Goal: Information Seeking & Learning: Learn about a topic

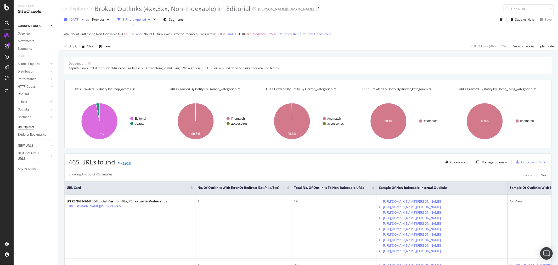
click at [80, 20] on span "[DATE]" at bounding box center [74, 19] width 10 height 4
click at [82, 37] on div "[DATE]" at bounding box center [83, 38] width 27 height 5
click at [270, 33] on span "^.*/editorial/.*$" at bounding box center [261, 33] width 23 height 7
click at [244, 58] on input "/editorial/" at bounding box center [266, 56] width 49 height 8
click at [244, 57] on input "/editorial/" at bounding box center [266, 56] width 49 height 8
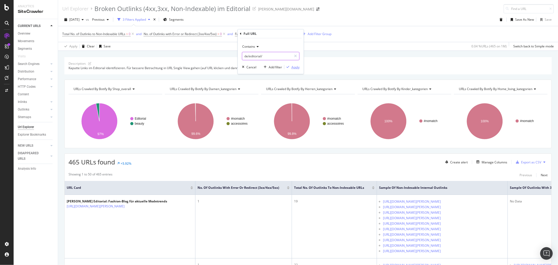
type input "de/editorial/"
click at [297, 66] on div "Apply" at bounding box center [296, 67] width 8 height 4
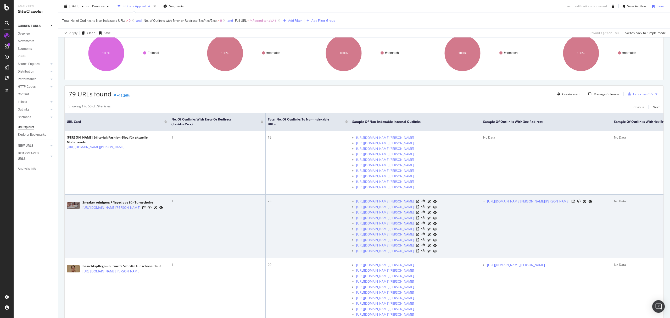
scroll to position [70, 0]
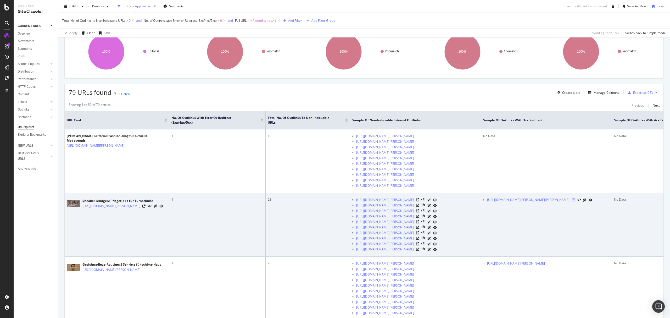
click at [558, 201] on icon at bounding box center [573, 199] width 3 height 3
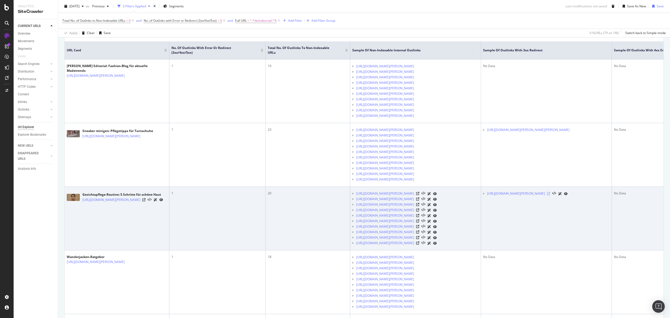
click at [550, 195] on icon at bounding box center [548, 193] width 3 height 3
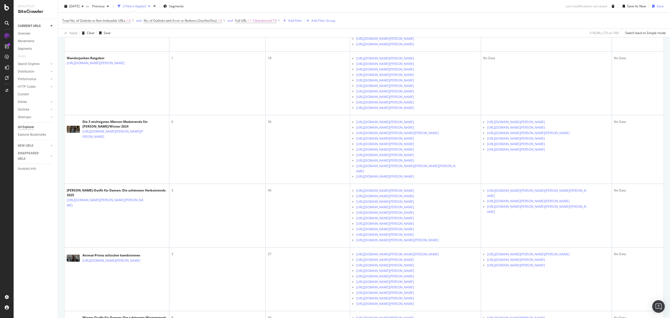
scroll to position [349, 0]
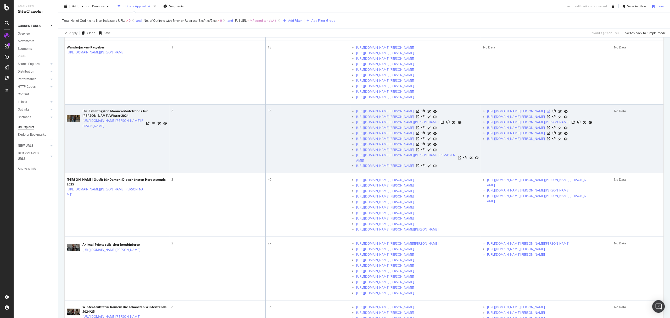
click at [550, 113] on icon at bounding box center [548, 111] width 3 height 3
click at [550, 118] on icon at bounding box center [548, 116] width 3 height 3
click at [558, 124] on icon at bounding box center [573, 122] width 3 height 3
click at [550, 129] on icon at bounding box center [548, 127] width 3 height 3
click at [550, 135] on icon at bounding box center [548, 133] width 3 height 3
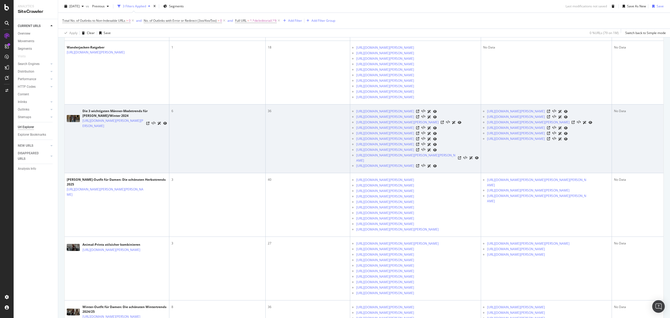
click at [558, 142] on div at bounding box center [557, 138] width 21 height 5
click at [550, 140] on icon at bounding box center [548, 138] width 3 height 3
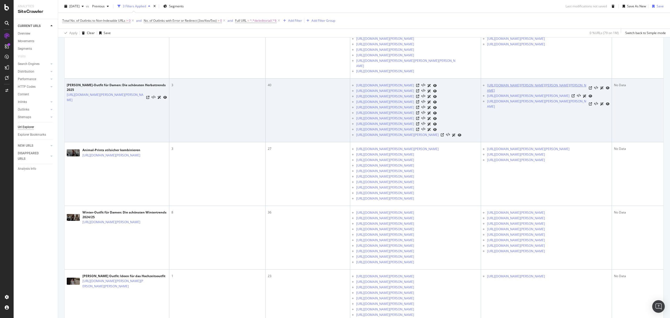
scroll to position [454, 0]
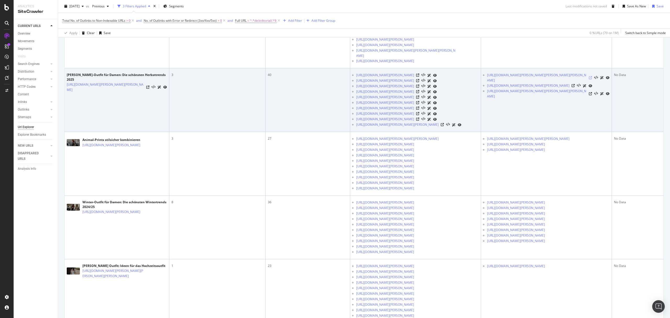
click at [558, 79] on icon at bounding box center [590, 77] width 3 height 3
click at [558, 87] on icon at bounding box center [573, 85] width 3 height 3
click at [558, 95] on icon at bounding box center [590, 93] width 3 height 3
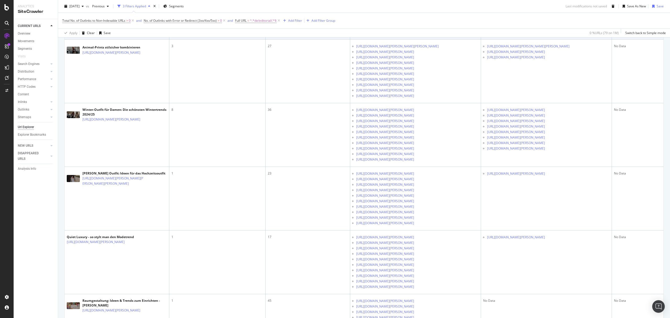
scroll to position [558, 0]
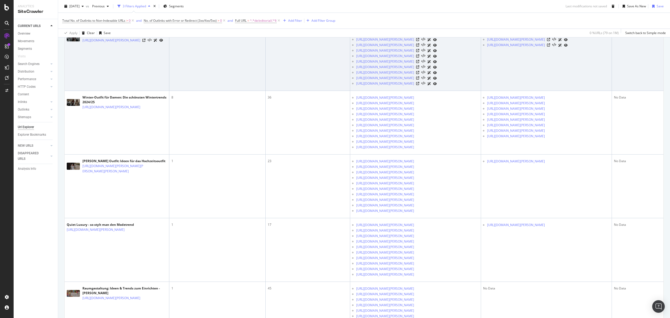
click at [558, 36] on icon at bounding box center [573, 33] width 3 height 3
click at [550, 41] on icon at bounding box center [548, 39] width 3 height 3
click at [550, 47] on icon at bounding box center [548, 44] width 3 height 3
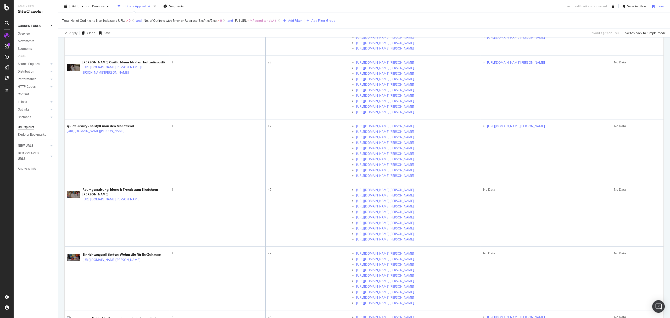
scroll to position [663, 0]
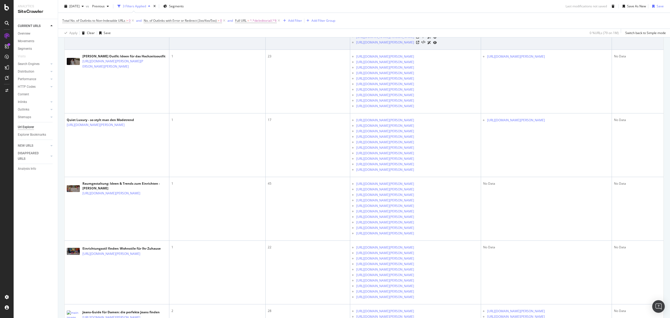
click at [550, 5] on icon at bounding box center [548, 3] width 3 height 3
click at [550, 16] on icon at bounding box center [548, 14] width 3 height 3
click at [550, 22] on icon at bounding box center [548, 20] width 3 height 3
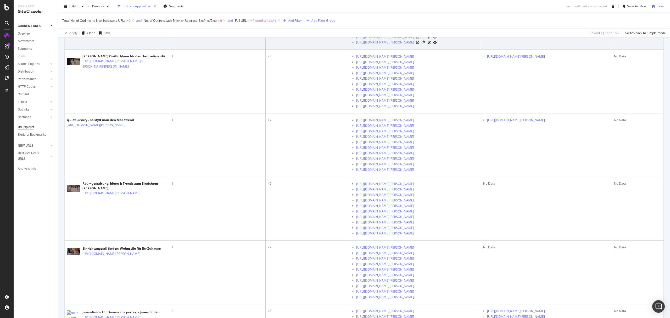
click at [550, 27] on icon at bounding box center [548, 25] width 3 height 3
click at [550, 33] on icon at bounding box center [548, 31] width 3 height 3
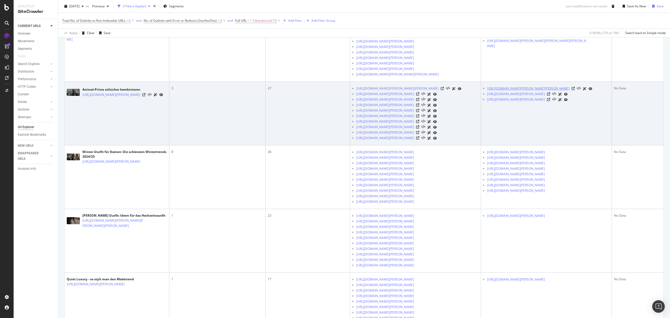
scroll to position [488, 0]
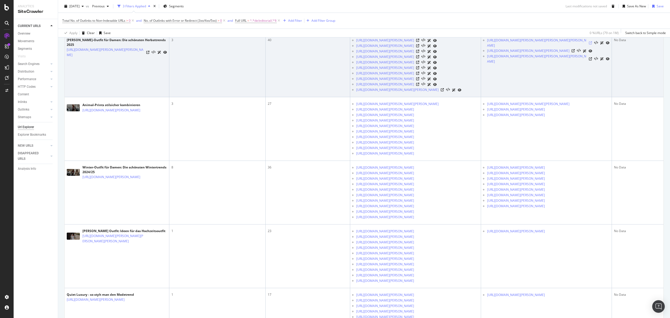
click at [558, 44] on icon at bounding box center [590, 42] width 3 height 3
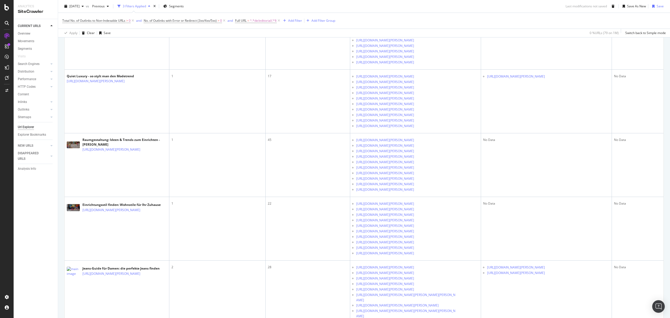
scroll to position [733, 0]
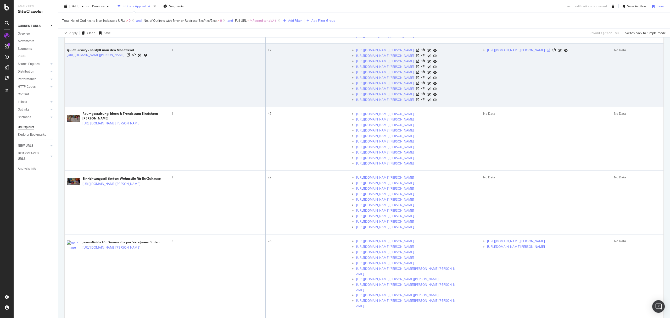
click at [550, 52] on icon at bounding box center [548, 50] width 3 height 3
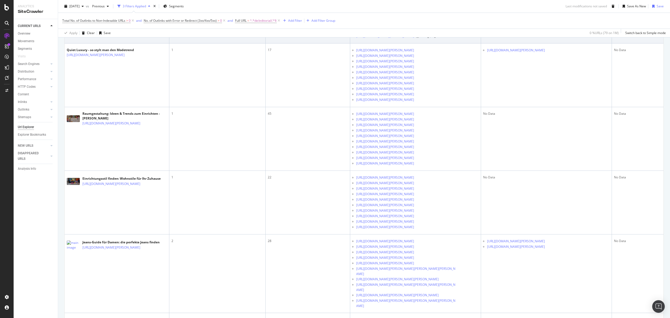
scroll to position [768, 0]
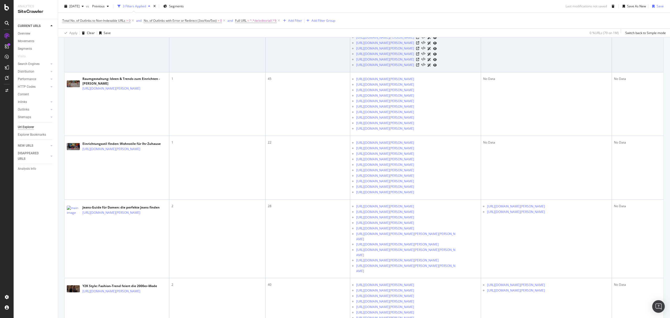
click at [550, 17] on icon at bounding box center [548, 15] width 3 height 3
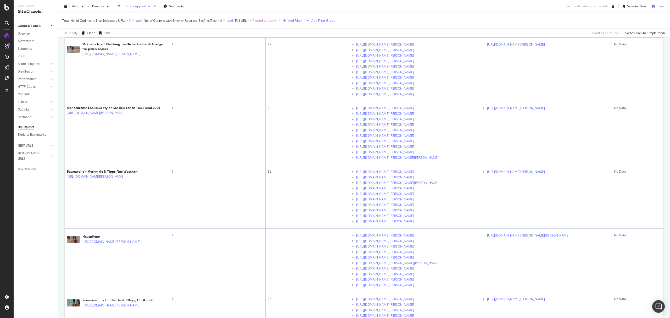
scroll to position [1082, 0]
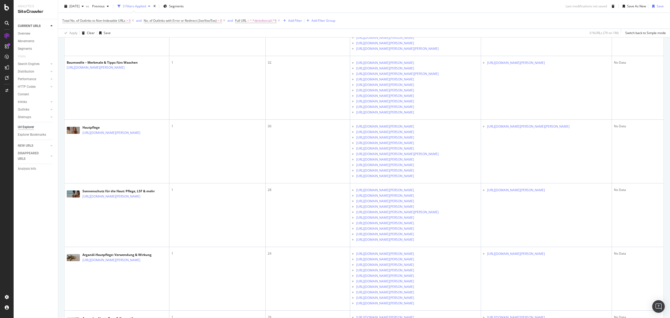
scroll to position [1186, 0]
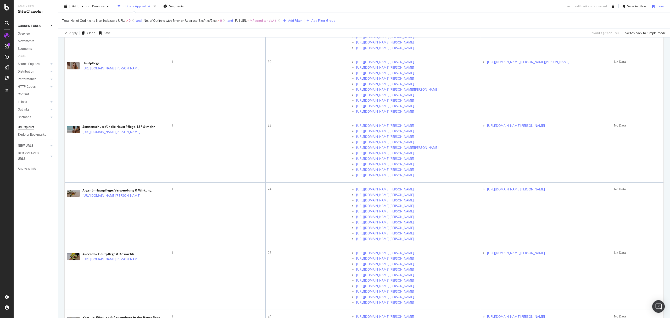
scroll to position [1256, 0]
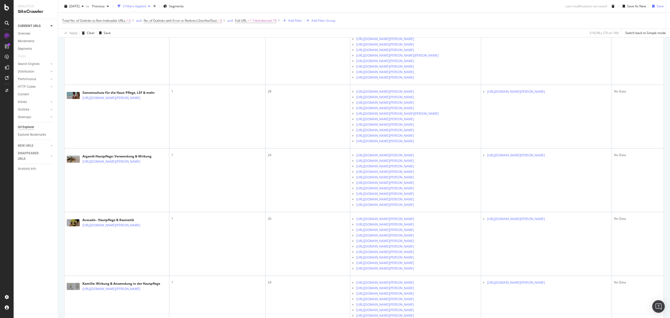
scroll to position [1291, 0]
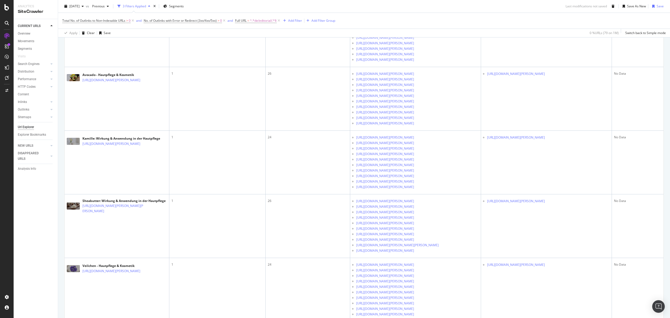
scroll to position [1430, 0]
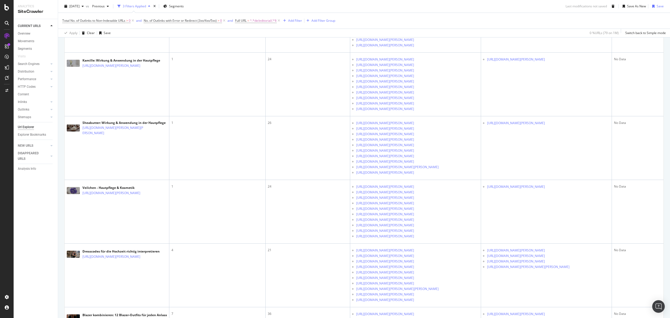
scroll to position [1535, 0]
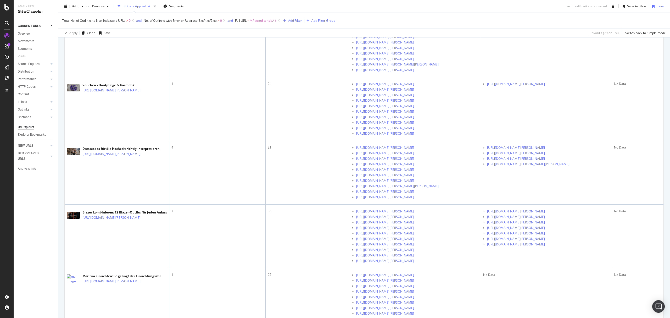
scroll to position [1605, 0]
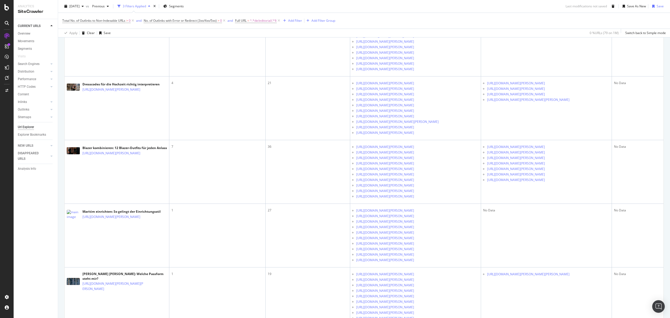
scroll to position [1675, 0]
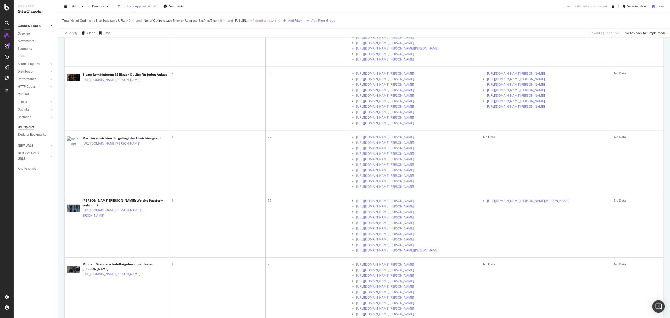
scroll to position [1745, 0]
drag, startPoint x: 570, startPoint y: 174, endPoint x: 566, endPoint y: 56, distance: 118.4
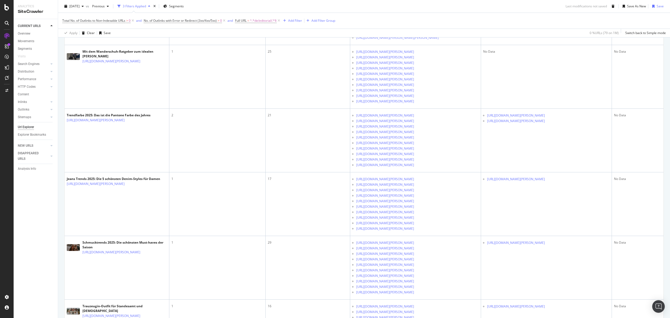
scroll to position [1989, 0]
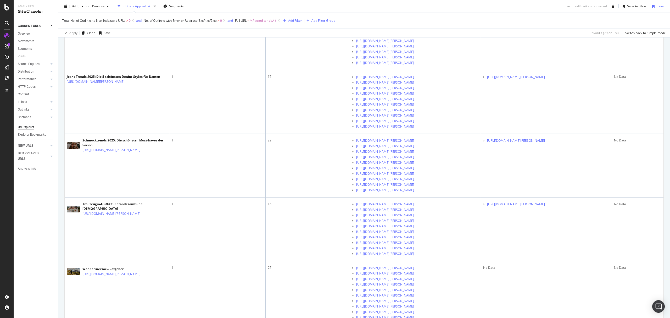
scroll to position [2059, 0]
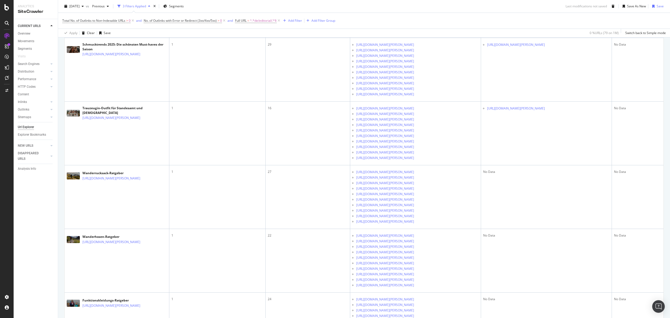
scroll to position [2163, 0]
